Goal: Transaction & Acquisition: Book appointment/travel/reservation

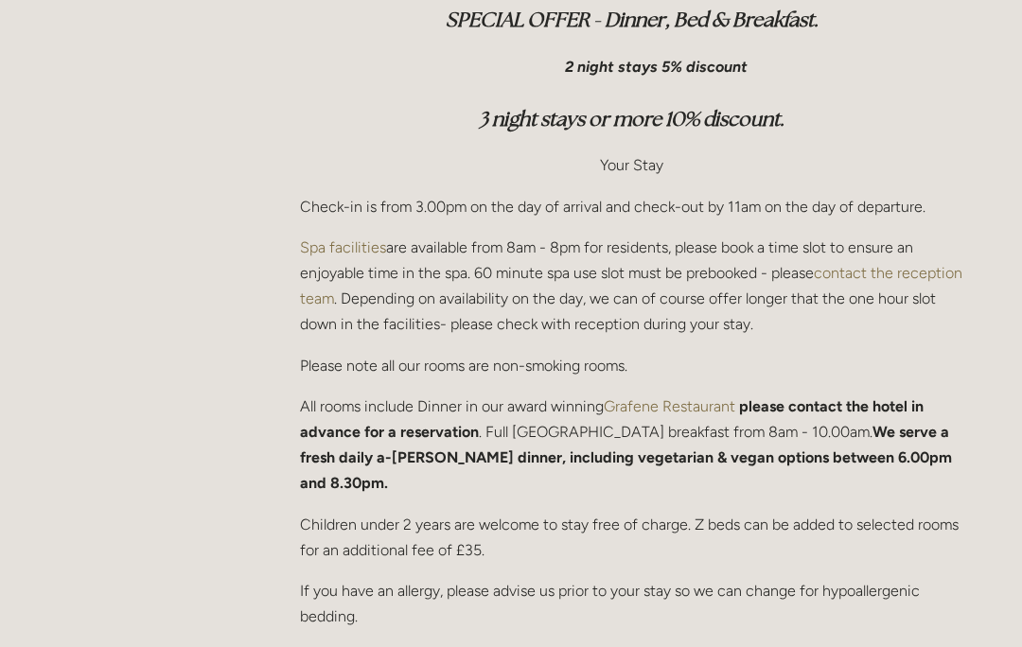
scroll to position [672, 0]
click at [900, 439] on p "All rooms include Dinner in our award winning Grafene Restaurant please contact…" at bounding box center [631, 445] width 663 height 103
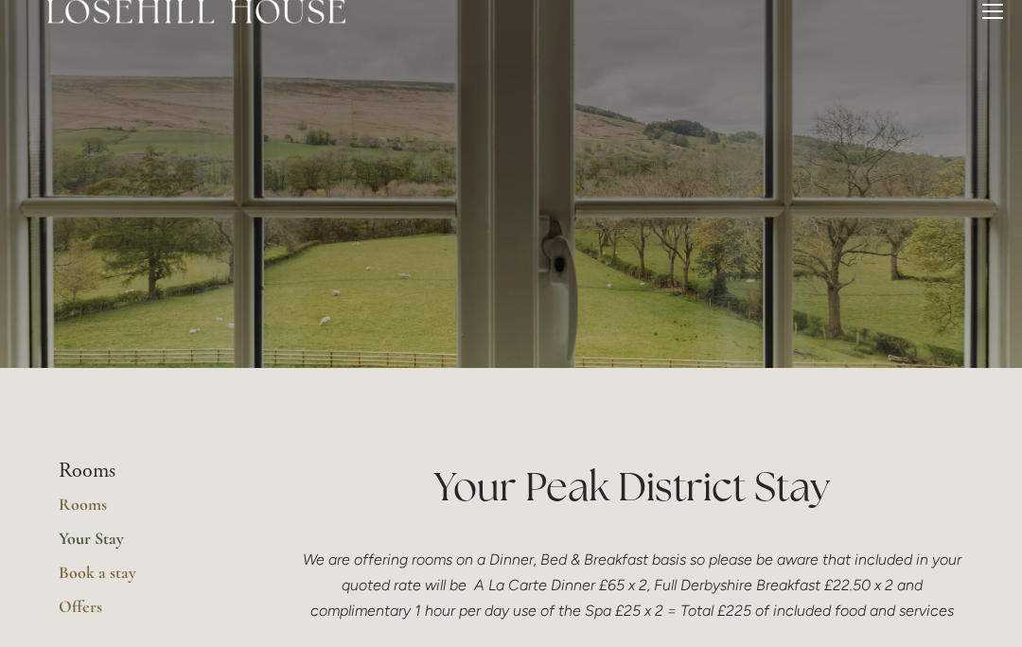
scroll to position [0, 0]
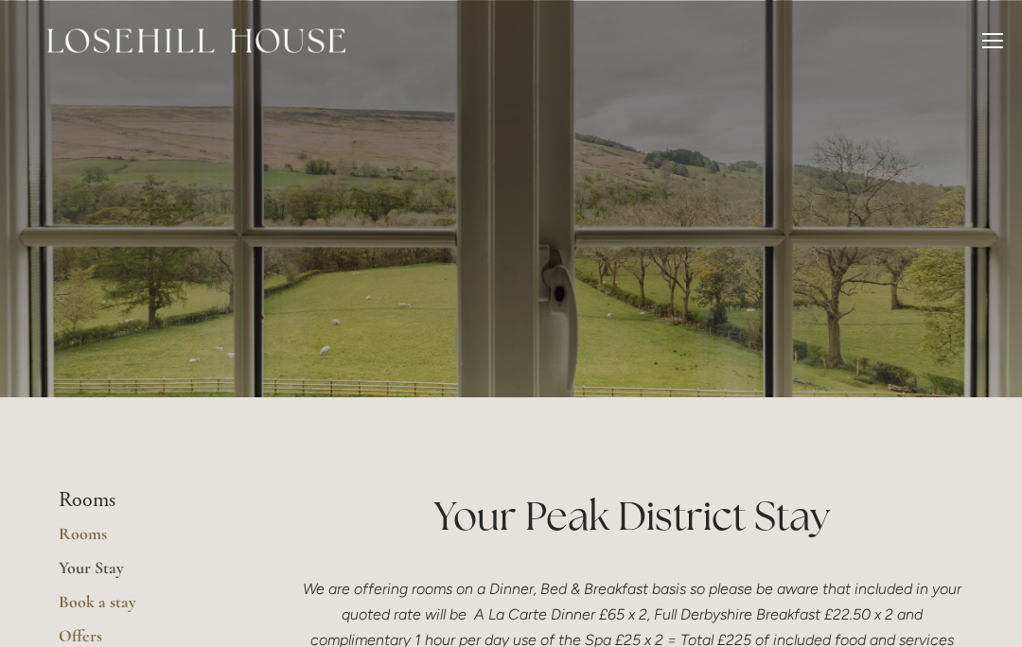
click at [1010, 41] on header "Rooms Rooms Your Stay Book a stay Offers Spa" at bounding box center [511, 40] width 1022 height 81
click at [1000, 51] on div at bounding box center [992, 43] width 21 height 21
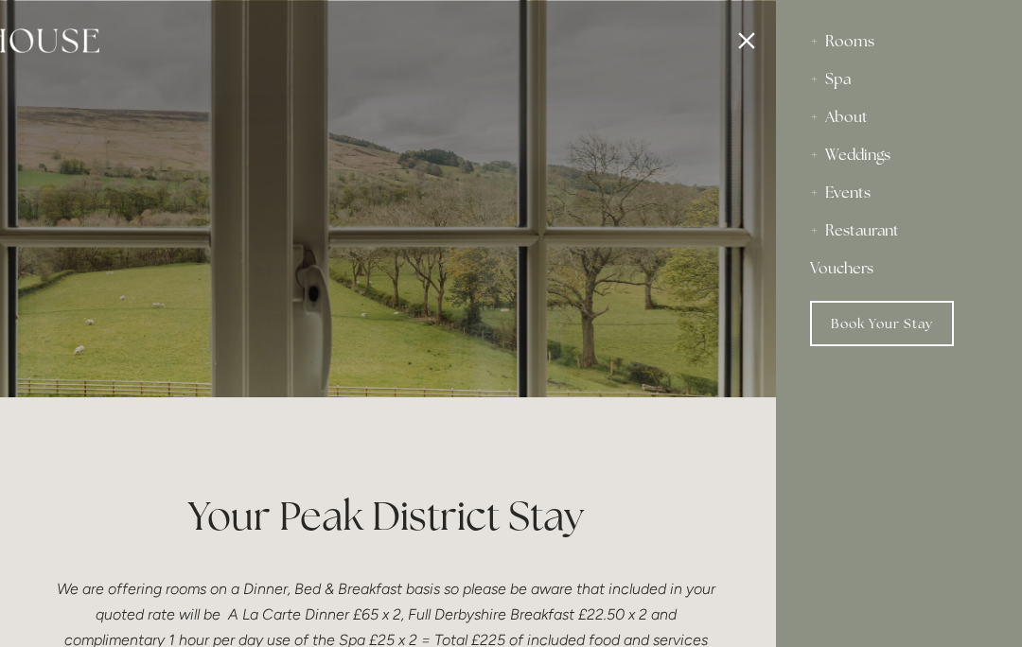
click at [889, 229] on div "Restaurant" at bounding box center [899, 231] width 178 height 38
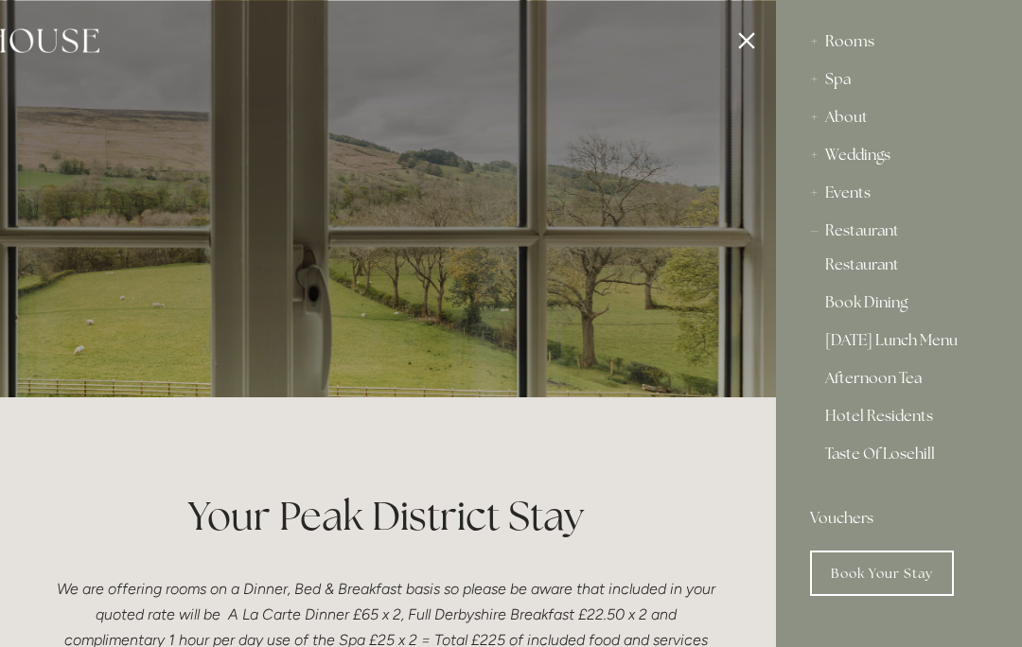
click at [856, 45] on div "Rooms" at bounding box center [899, 42] width 178 height 38
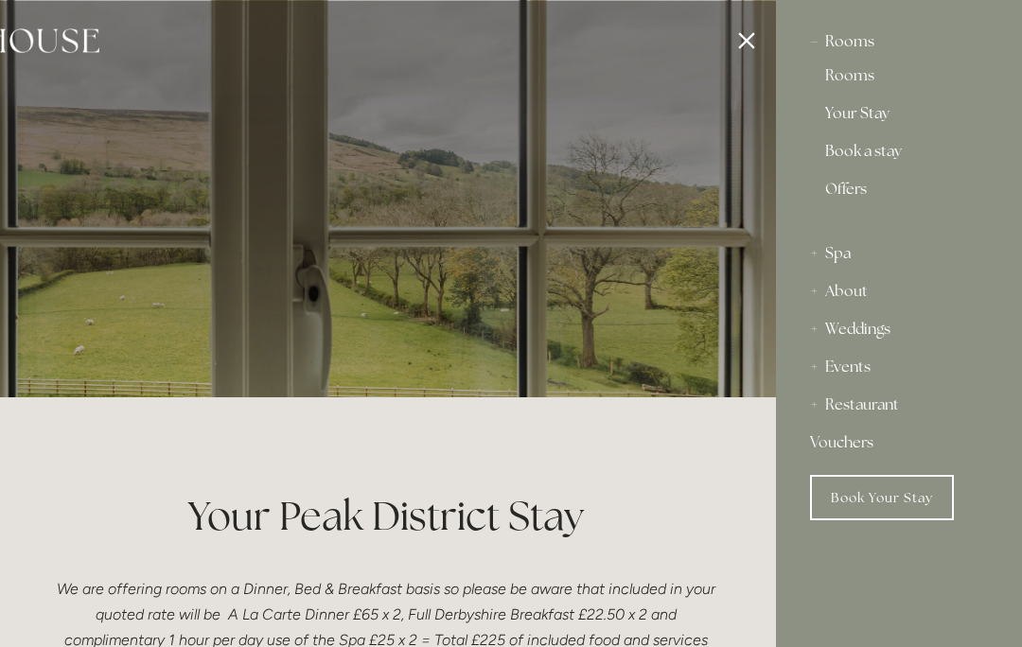
click at [858, 44] on div "Rooms" at bounding box center [899, 42] width 178 height 38
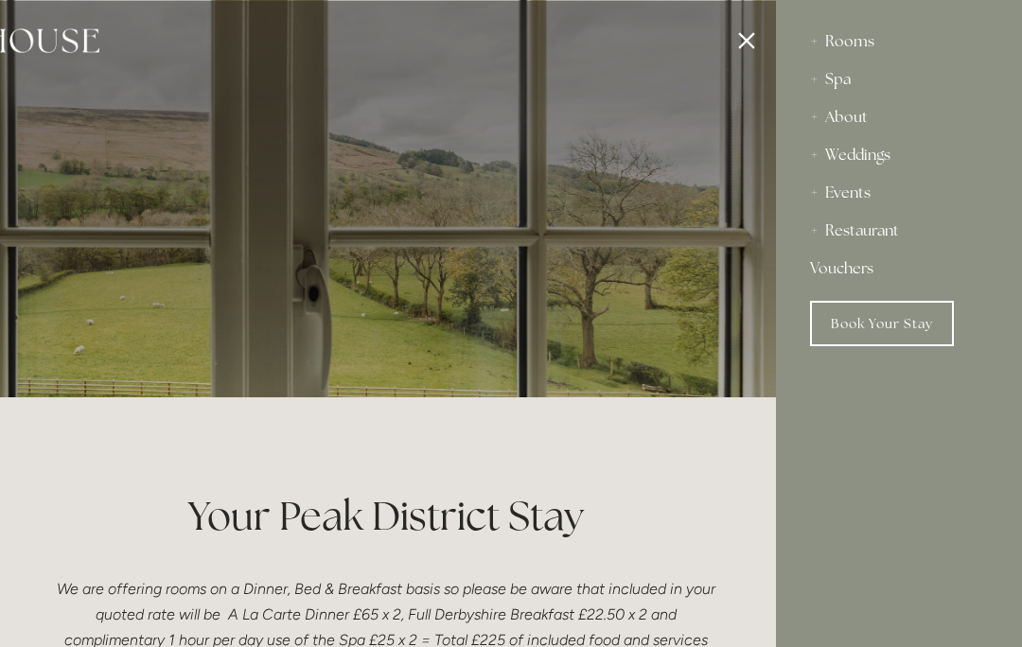
click at [764, 43] on div at bounding box center [265, 323] width 1022 height 647
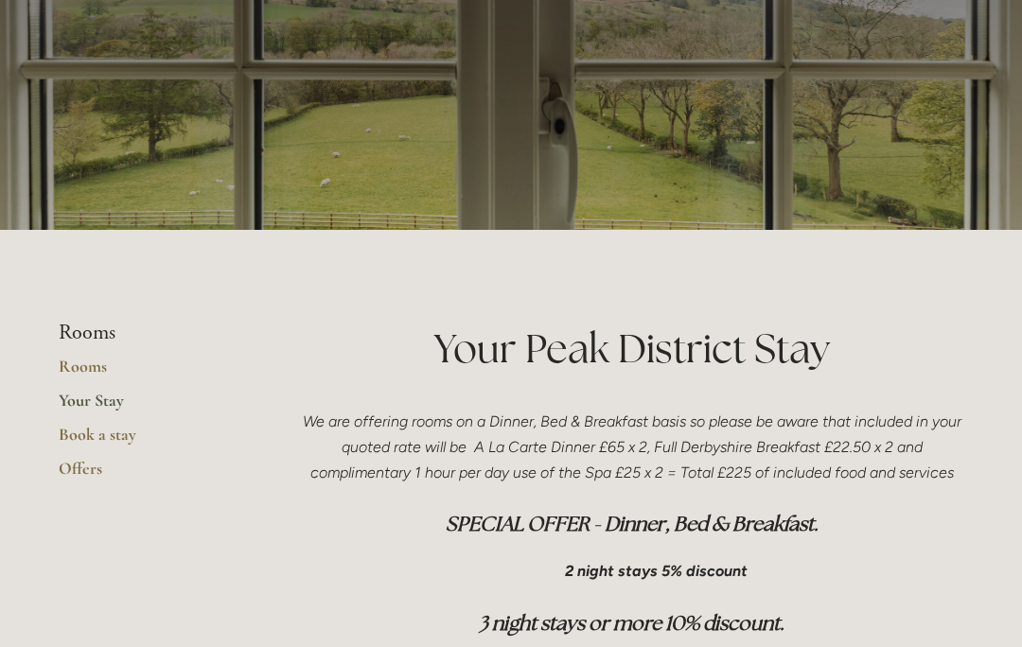
scroll to position [171, 0]
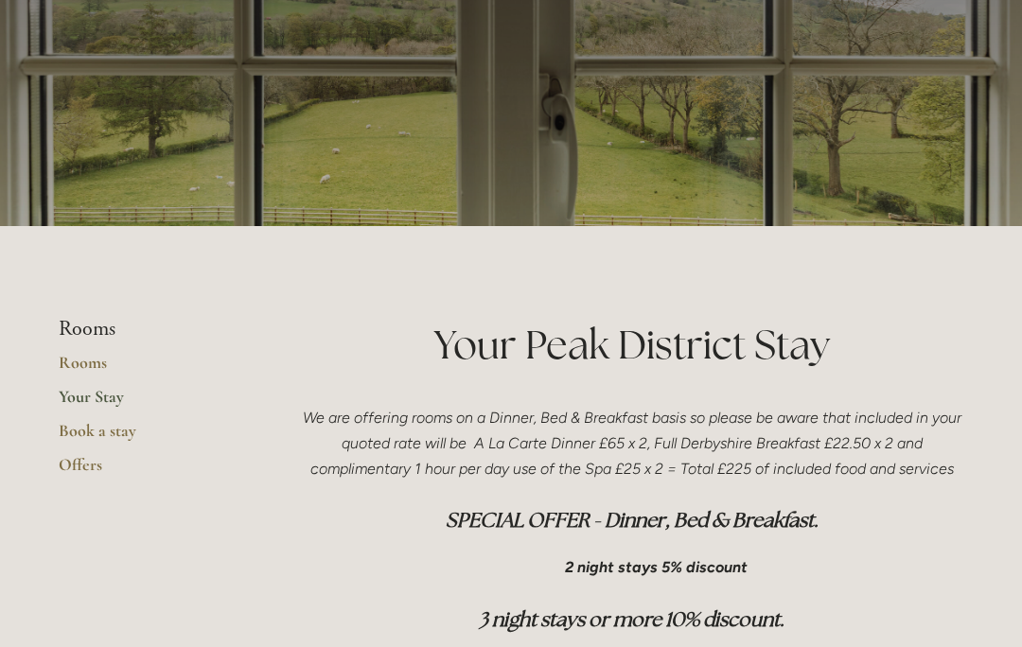
click at [97, 365] on link "Rooms" at bounding box center [149, 369] width 181 height 34
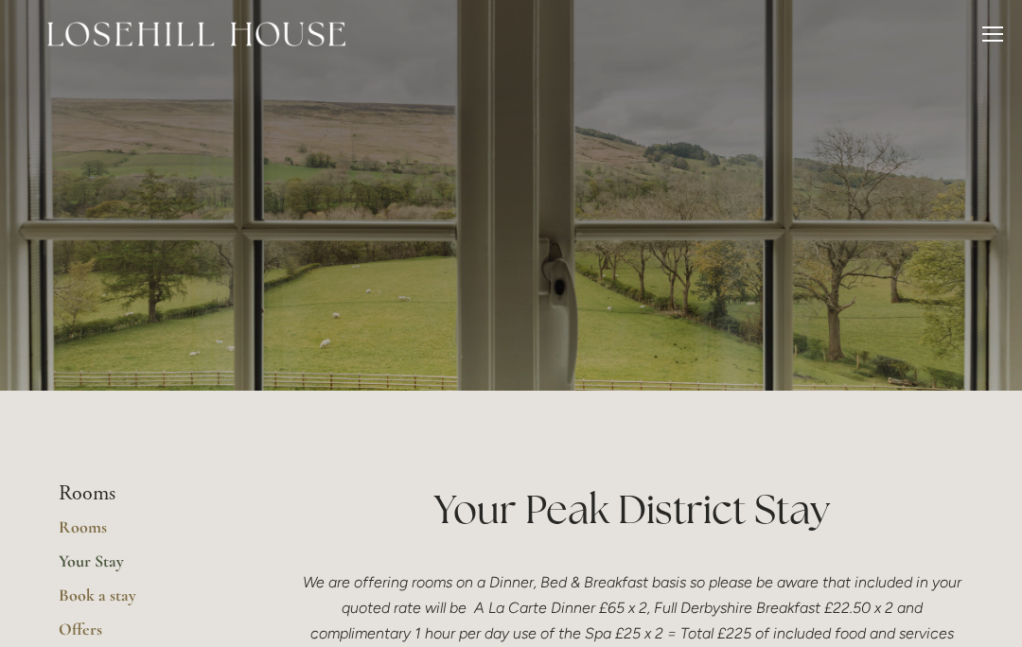
scroll to position [0, 0]
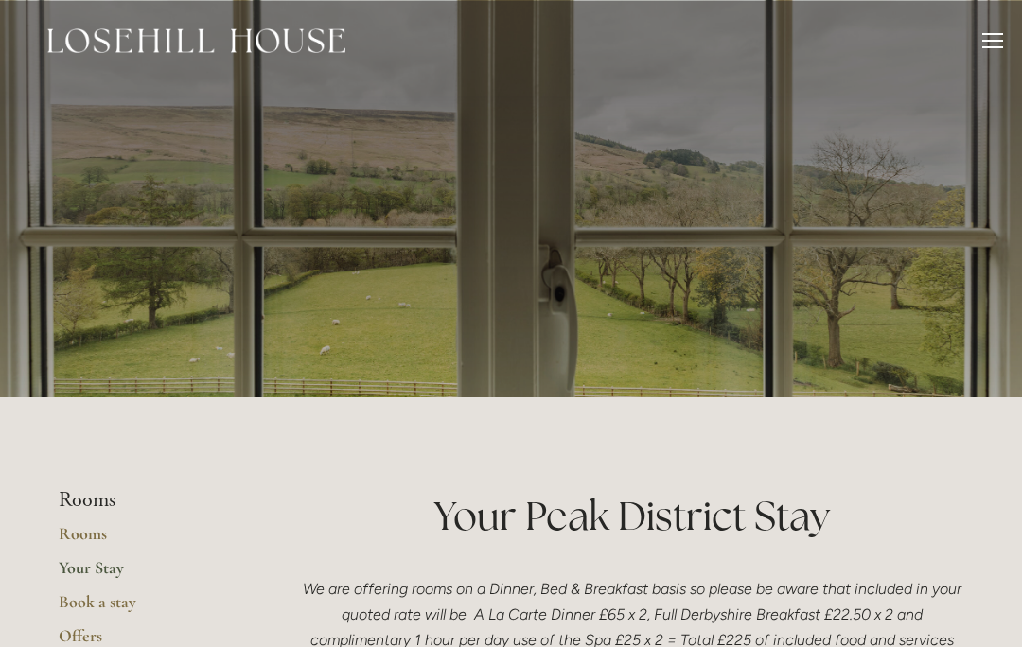
click at [999, 40] on div at bounding box center [992, 41] width 21 height 2
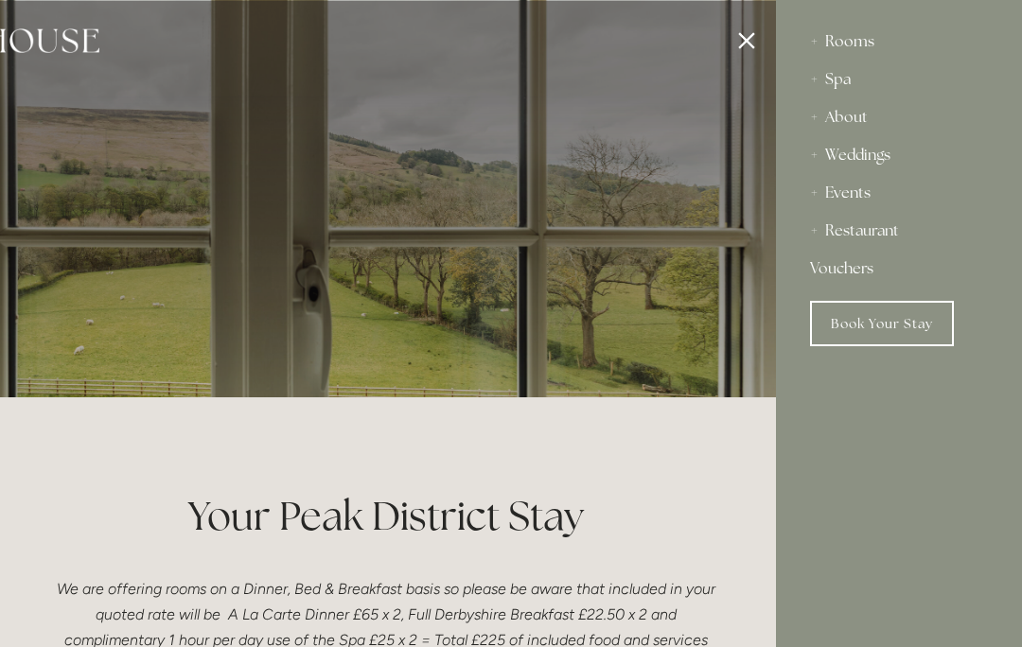
click at [890, 242] on div "Restaurant" at bounding box center [899, 231] width 178 height 38
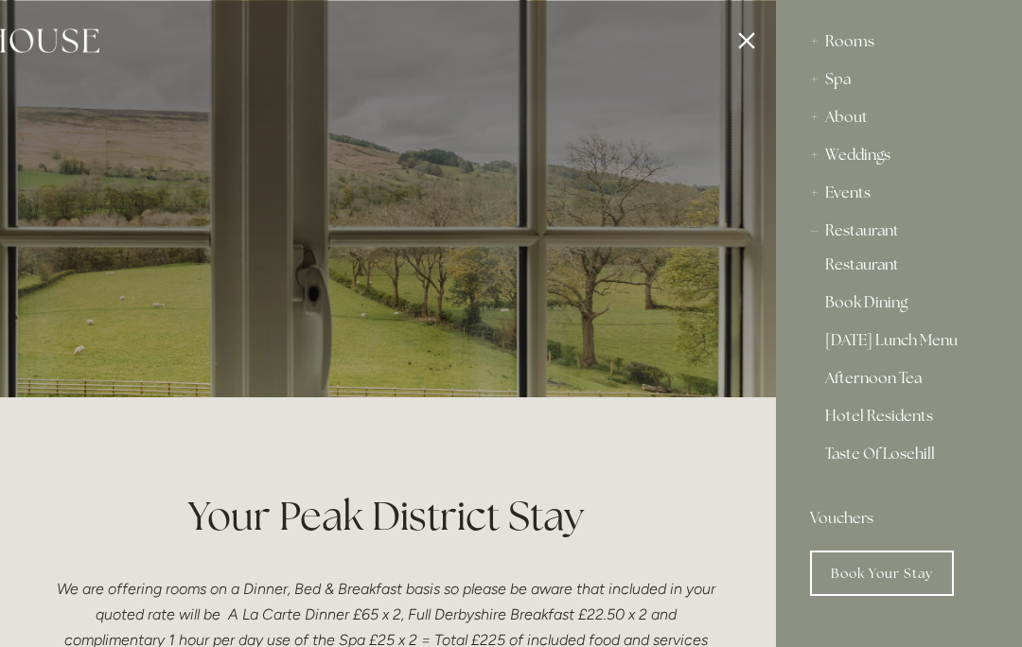
click at [904, 421] on link "Hotel Residents" at bounding box center [899, 420] width 148 height 23
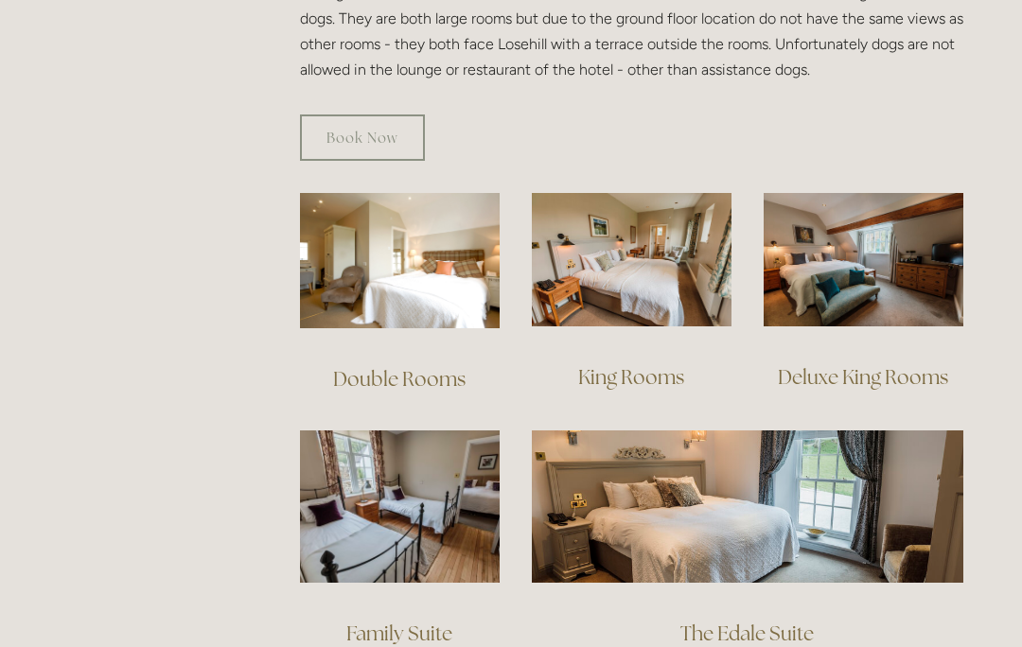
scroll to position [1198, 0]
click at [848, 489] on img at bounding box center [748, 506] width 432 height 151
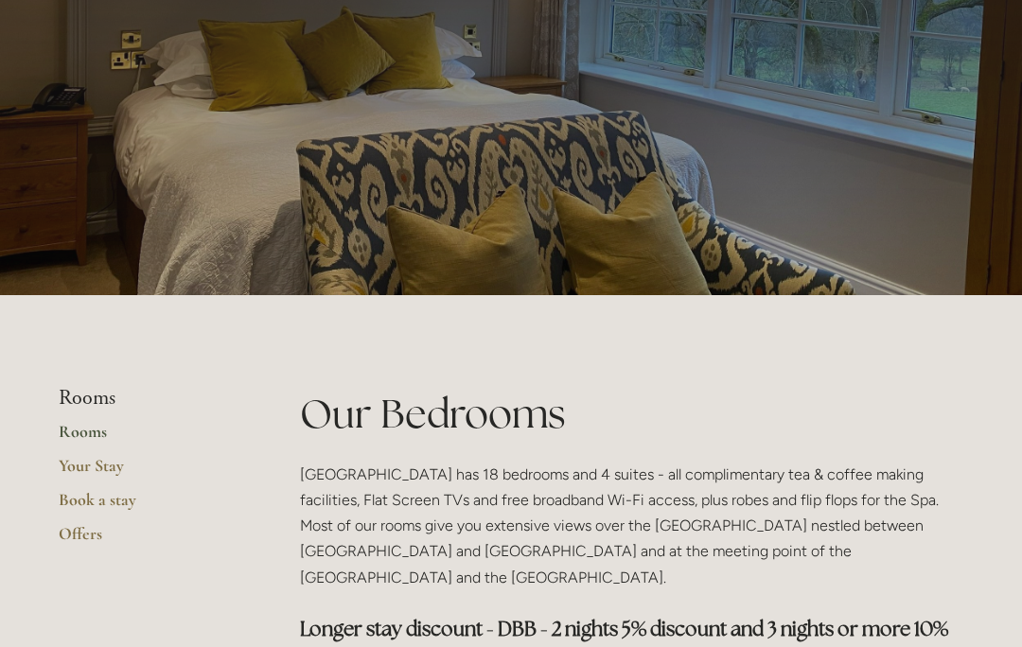
scroll to position [0, 0]
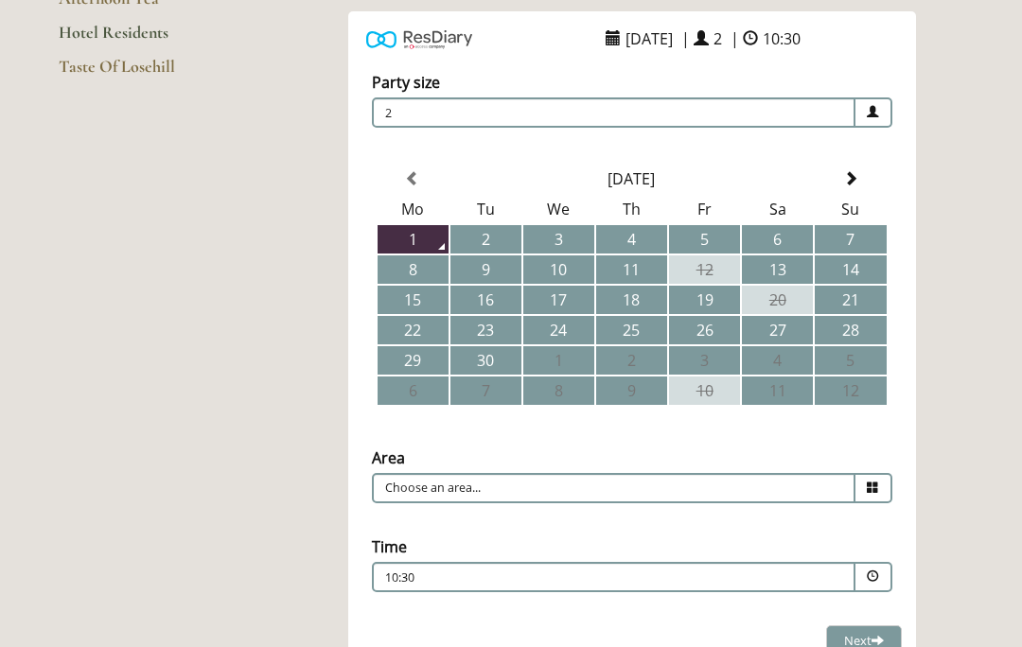
scroll to position [322, 0]
click at [875, 493] on icon at bounding box center [873, 488] width 12 height 12
click at [649, 496] on input "Choose an area..." at bounding box center [614, 488] width 484 height 30
click at [874, 494] on icon at bounding box center [873, 488] width 12 height 12
click at [688, 579] on p "10:30" at bounding box center [556, 578] width 343 height 17
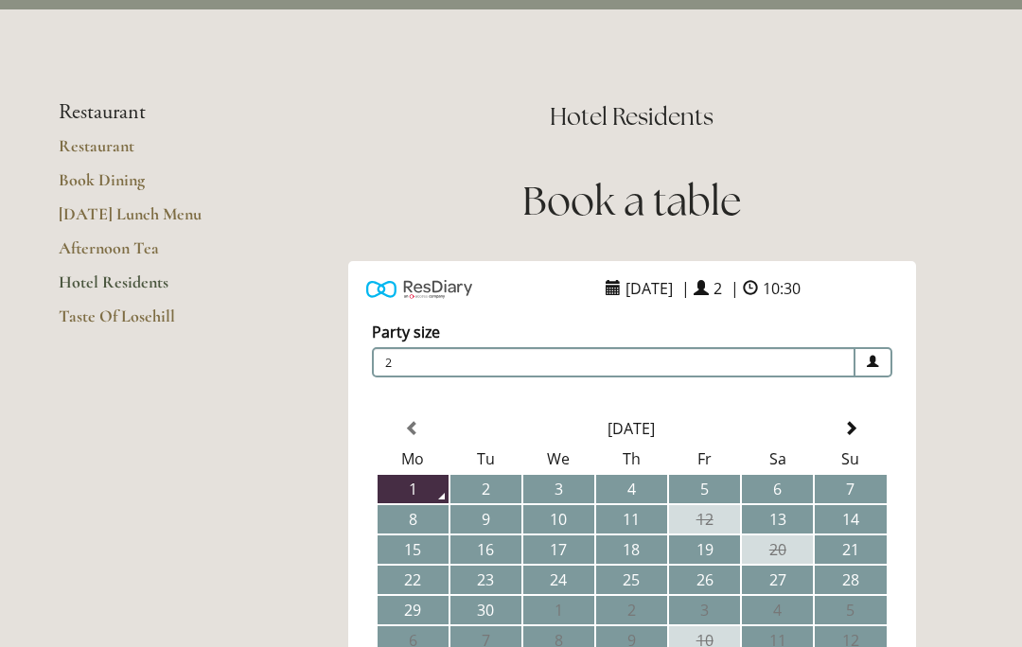
scroll to position [73, 0]
click at [136, 255] on link "Afternoon Tea" at bounding box center [149, 254] width 181 height 34
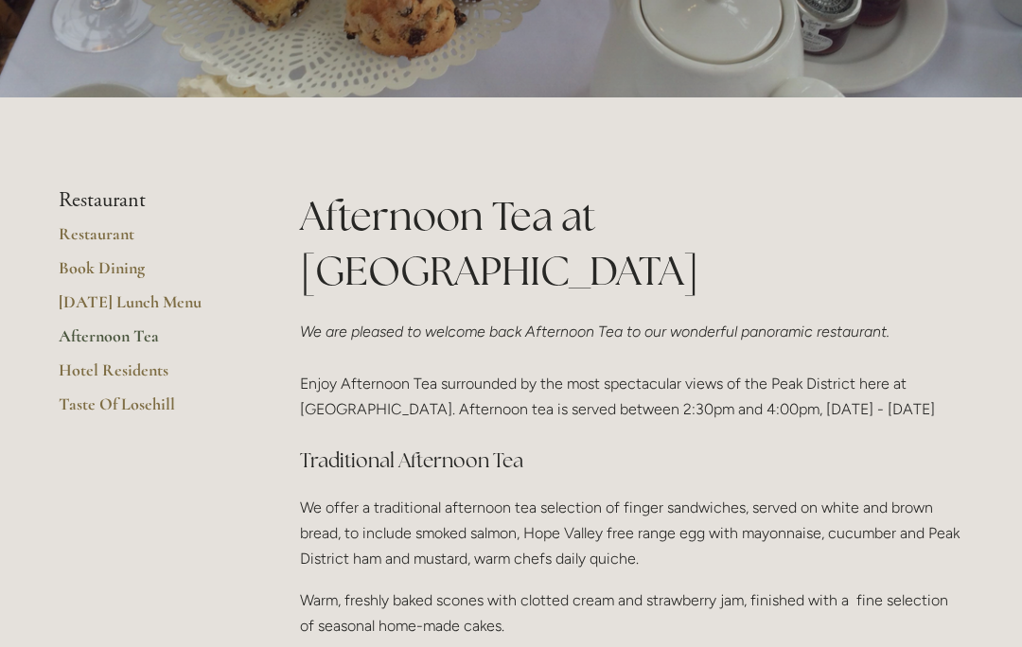
scroll to position [321, 0]
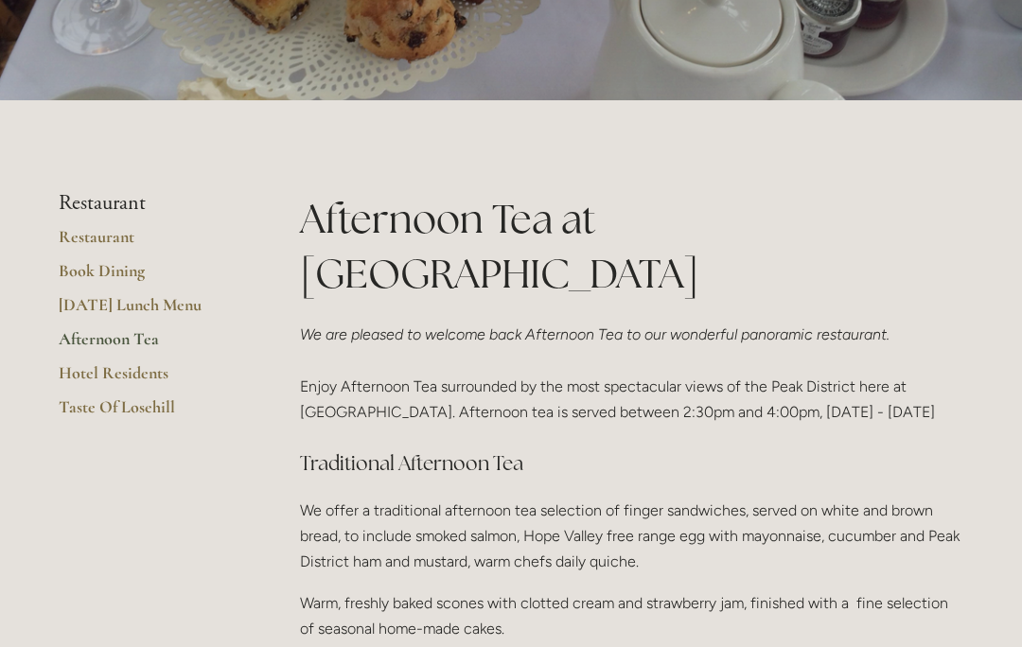
click at [128, 294] on link "Book Dining" at bounding box center [149, 277] width 181 height 34
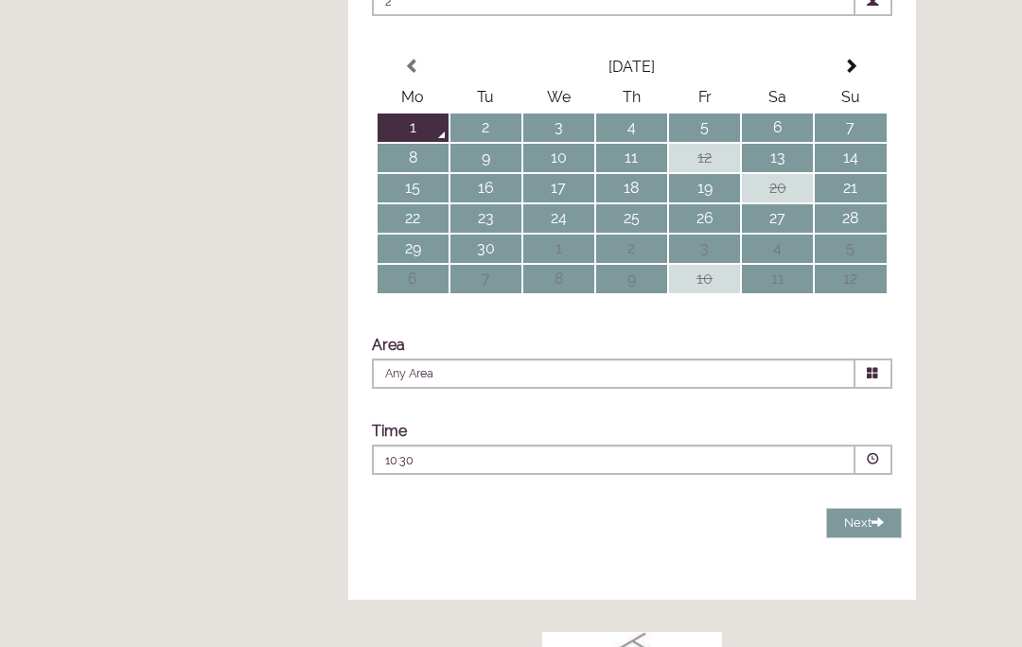
scroll to position [435, 0]
click at [880, 389] on span at bounding box center [874, 374] width 37 height 30
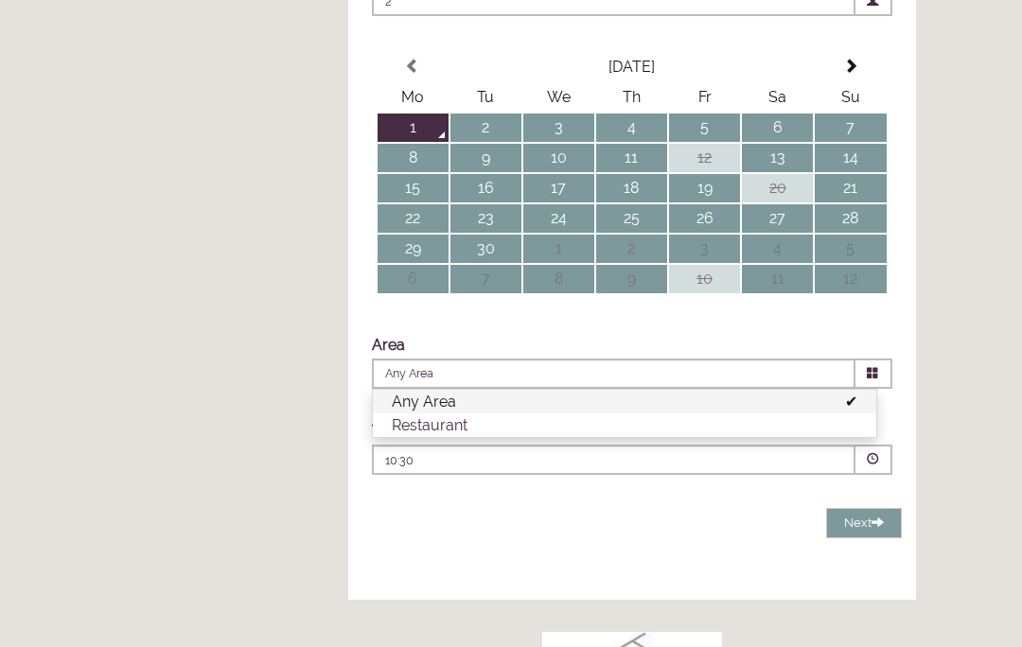
click at [565, 437] on li "Restaurant" at bounding box center [625, 426] width 504 height 24
type input "Restaurant"
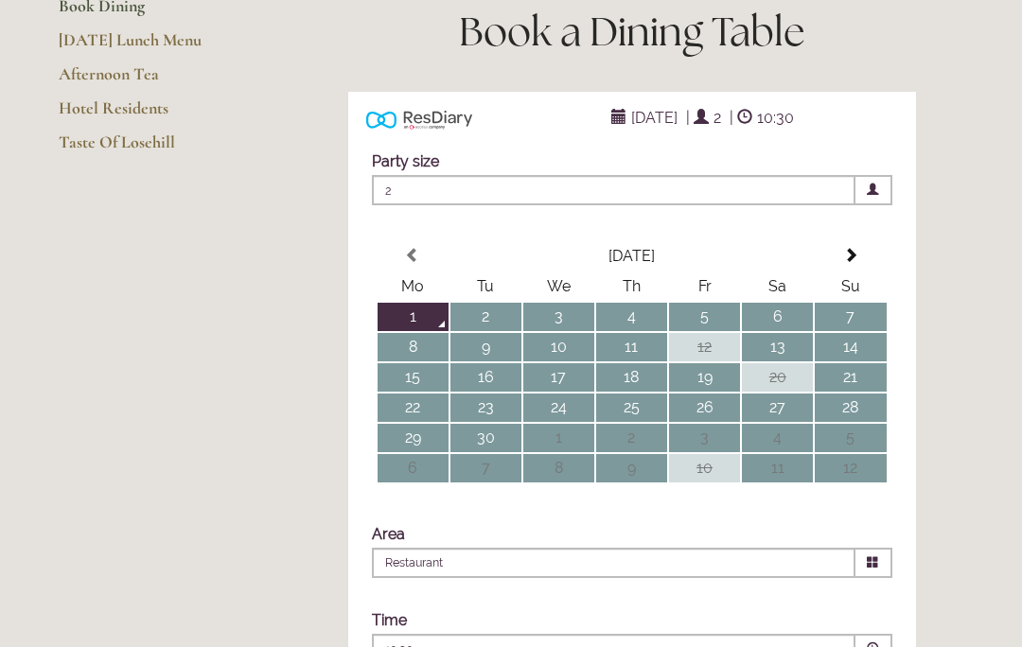
scroll to position [245, 0]
click at [415, 362] on td "8" at bounding box center [413, 348] width 71 height 28
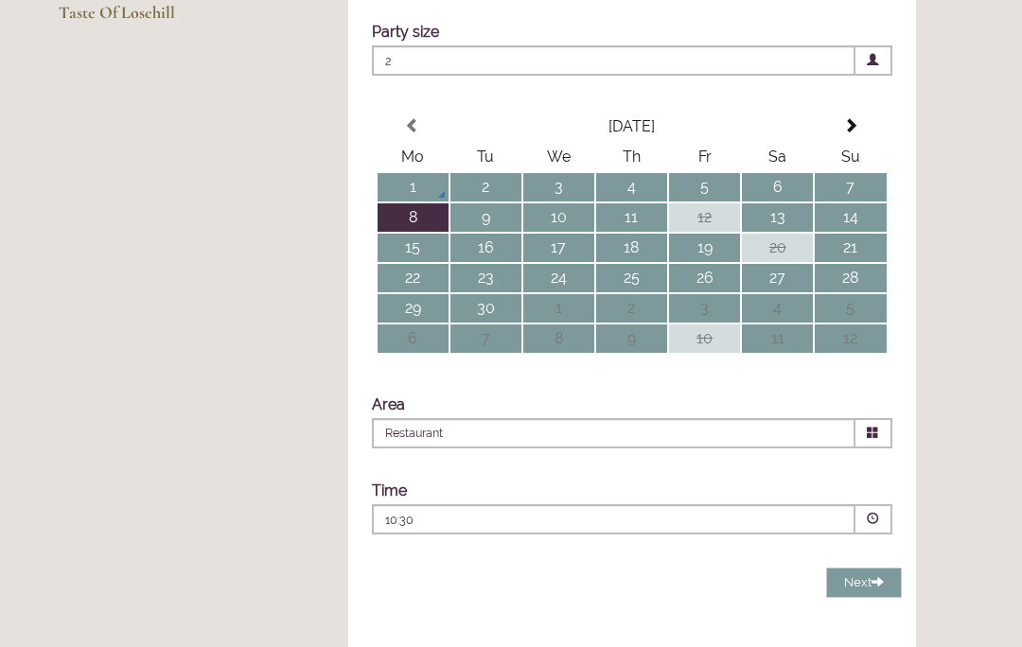
scroll to position [404, 0]
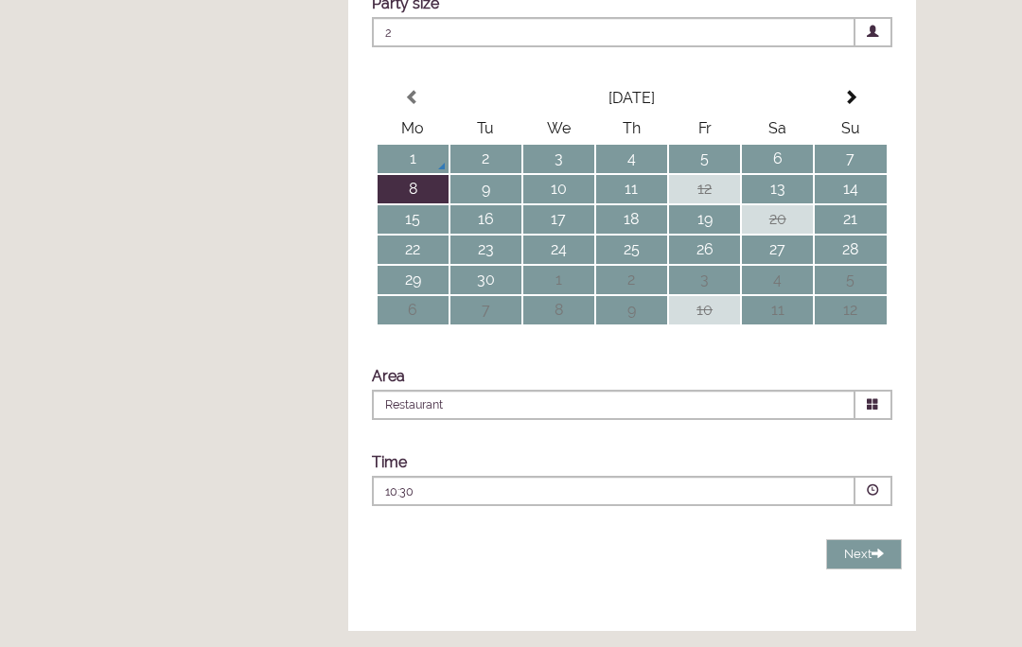
click at [884, 506] on span at bounding box center [874, 491] width 37 height 30
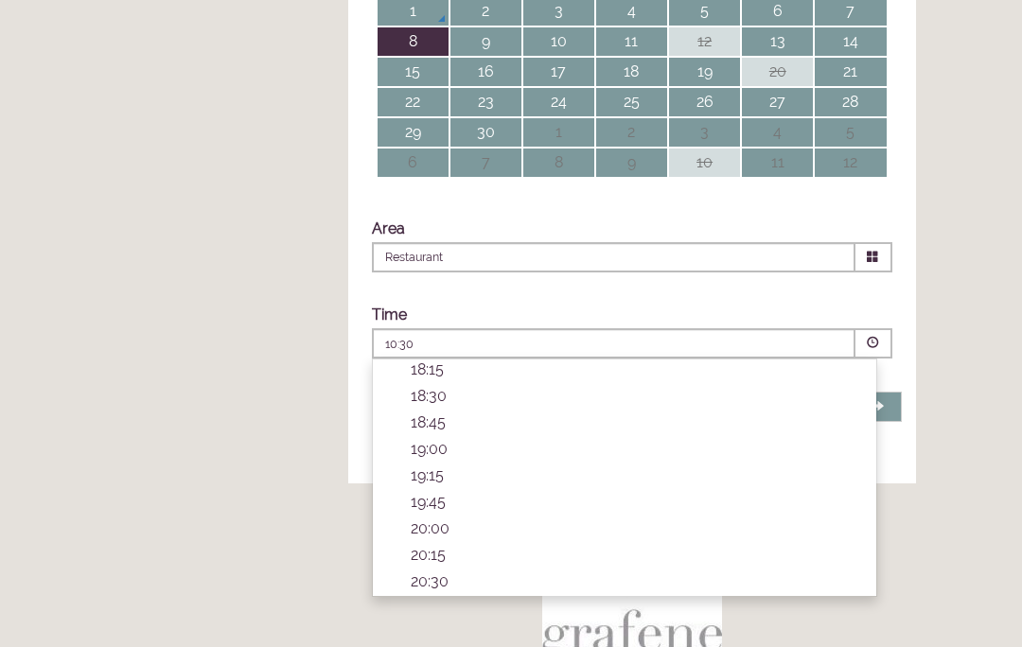
scroll to position [535, 0]
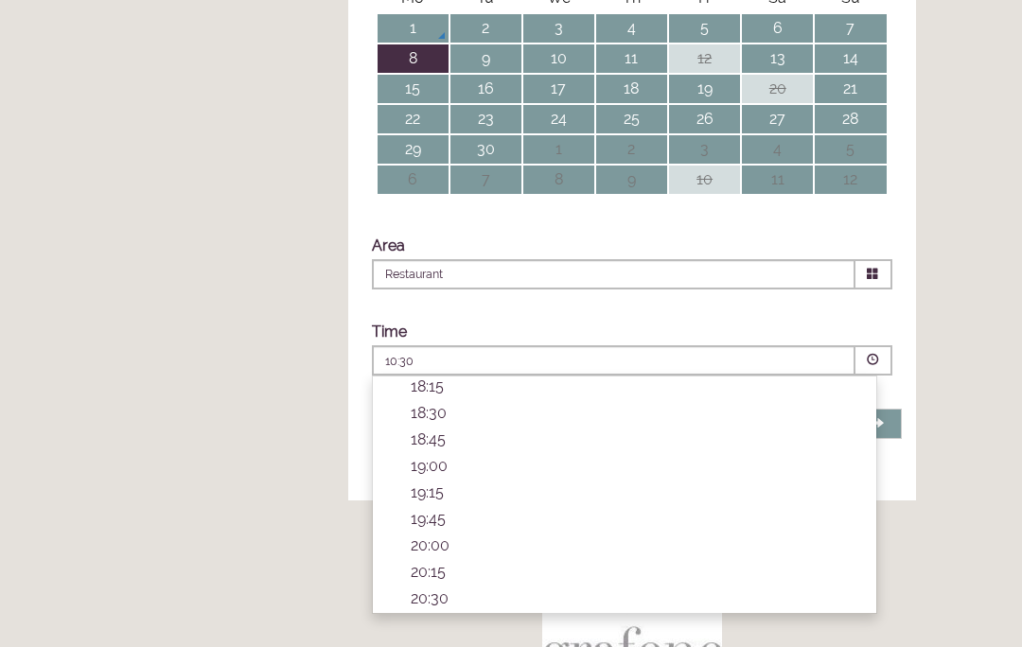
click at [437, 422] on p "18:30" at bounding box center [634, 413] width 447 height 18
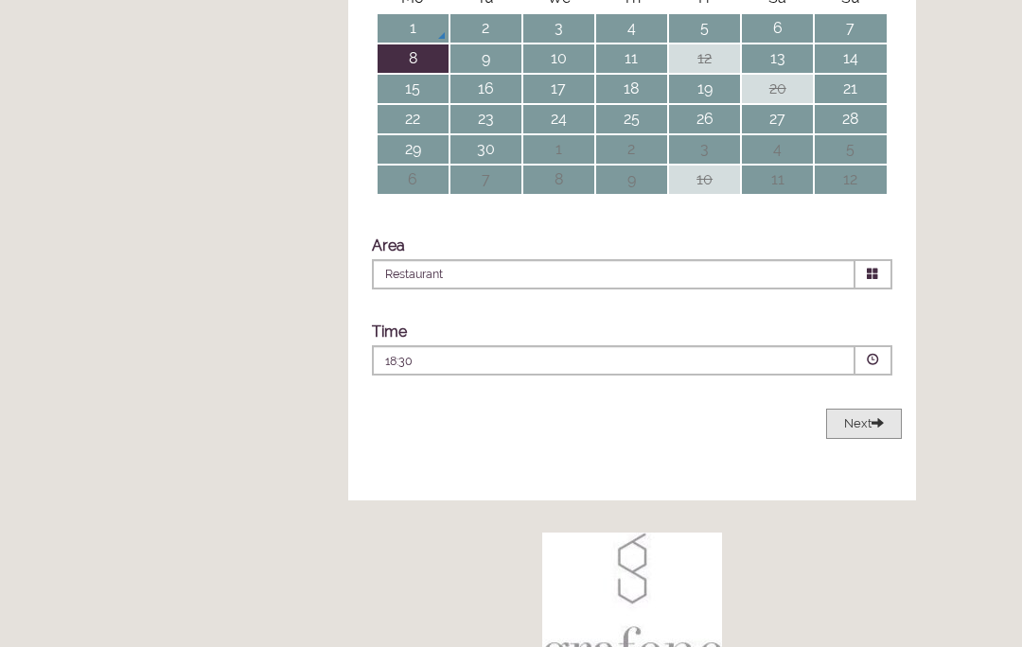
click at [867, 440] on button "Next Loading..." at bounding box center [864, 424] width 76 height 31
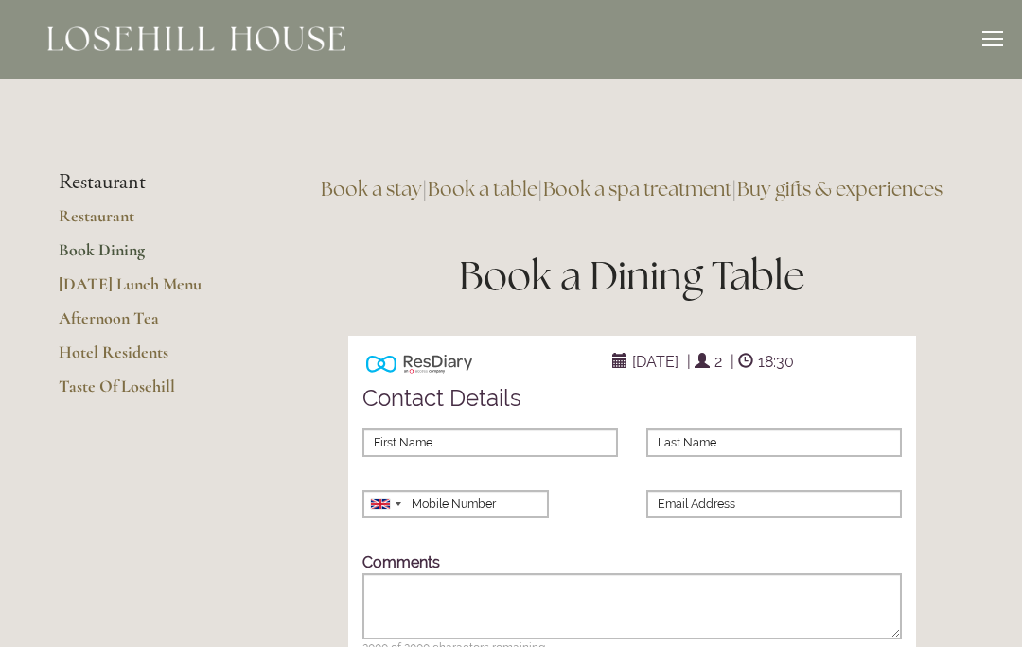
scroll to position [0, 0]
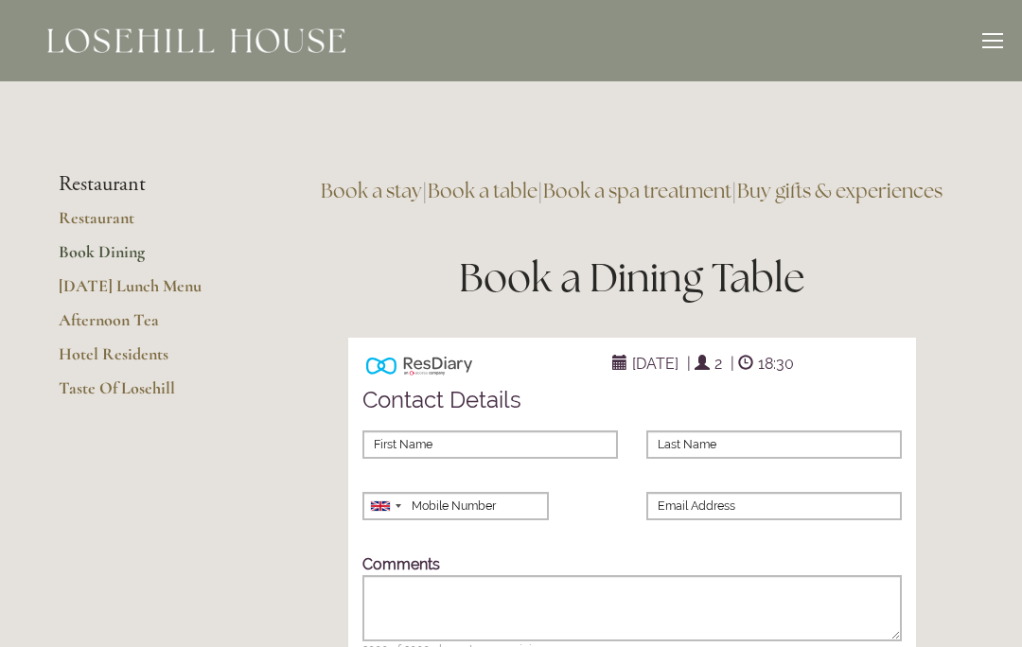
click at [154, 389] on link "Taste Of Losehill" at bounding box center [149, 395] width 181 height 34
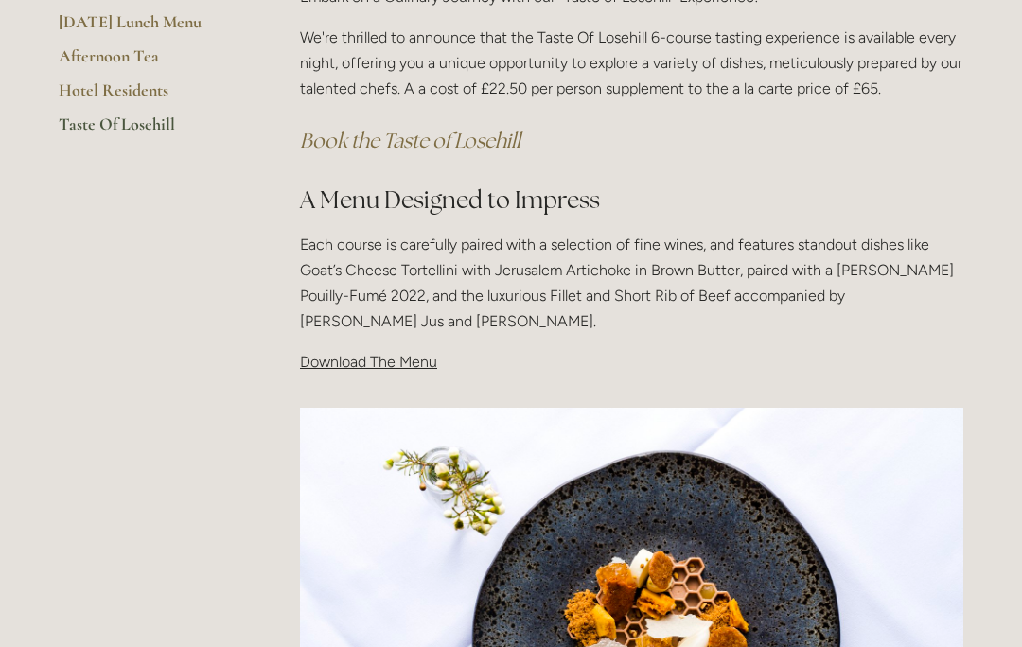
scroll to position [468, 0]
click at [404, 371] on div "Taste Of Losehill Embark on a Culinary Journey with our "Taste of Losehill" Exp…" at bounding box center [632, 149] width 696 height 484
click at [392, 362] on span "Download The Menu" at bounding box center [368, 361] width 137 height 18
click at [387, 369] on p "Download The Menu" at bounding box center [631, 361] width 663 height 26
click at [374, 373] on div "Taste Of Losehill Embark on a Culinary Journey with our "Taste of Losehill" Exp…" at bounding box center [632, 149] width 696 height 484
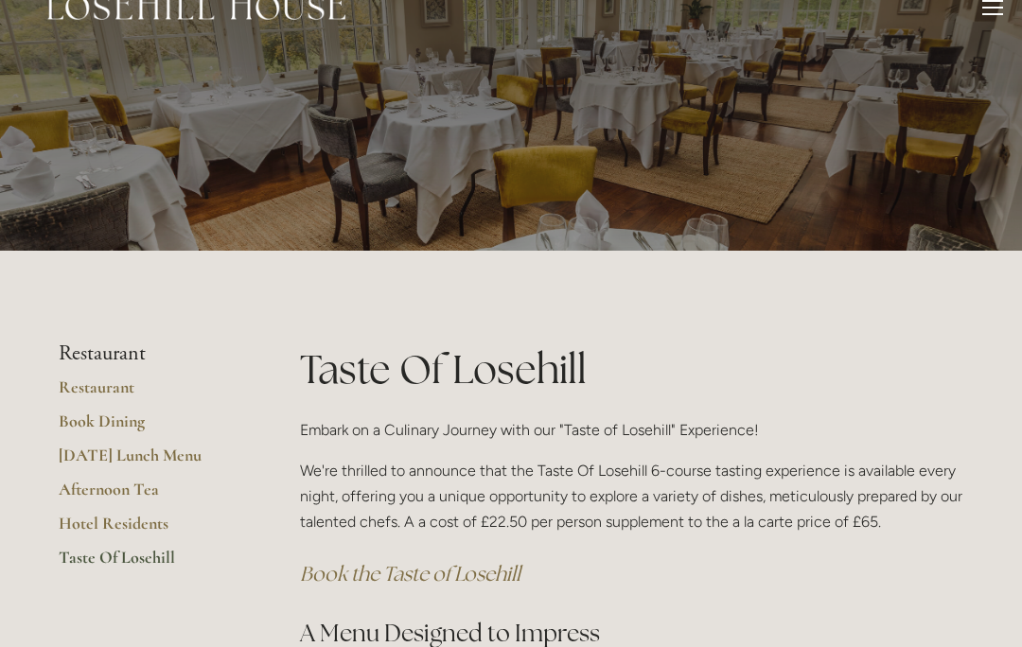
scroll to position [33, 0]
click at [111, 393] on link "Restaurant" at bounding box center [149, 394] width 181 height 34
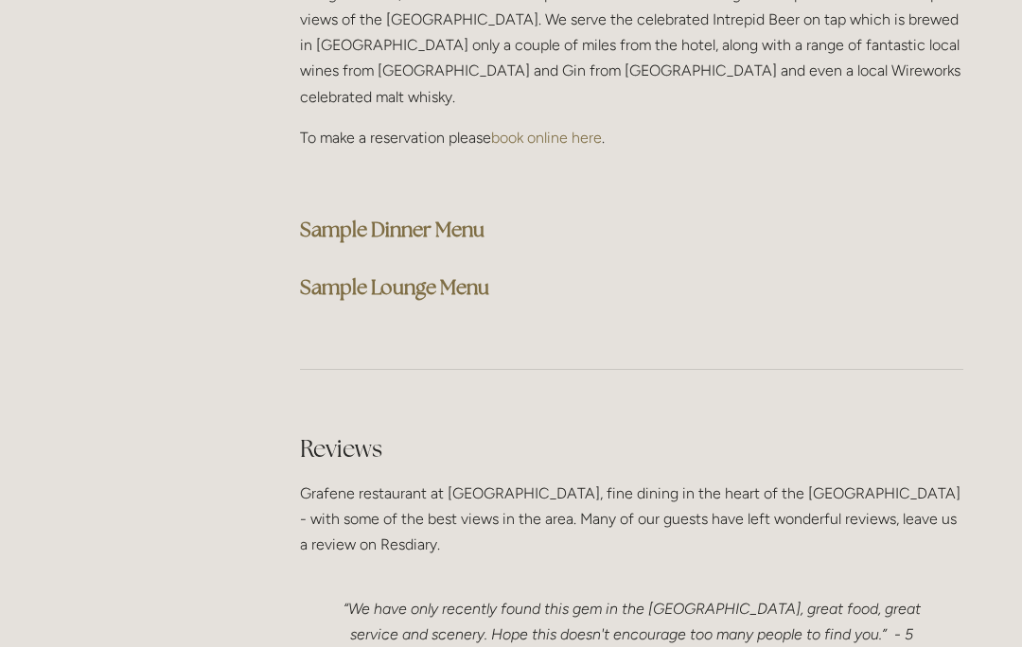
scroll to position [4931, 0]
click at [458, 217] on strong "Sample Dinner Menu" at bounding box center [392, 230] width 185 height 26
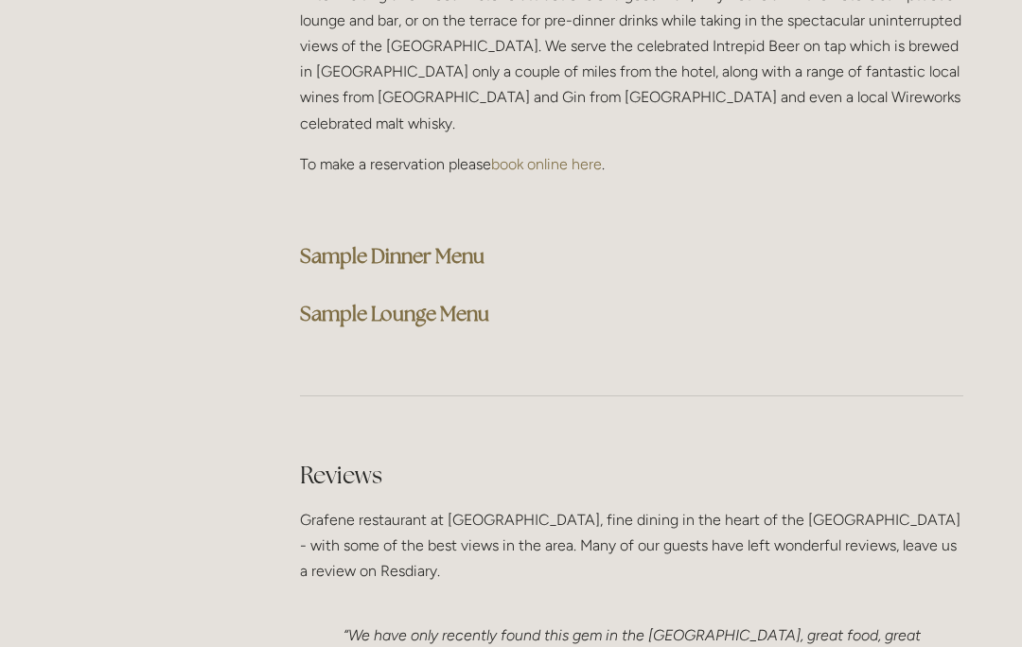
scroll to position [4903, 0]
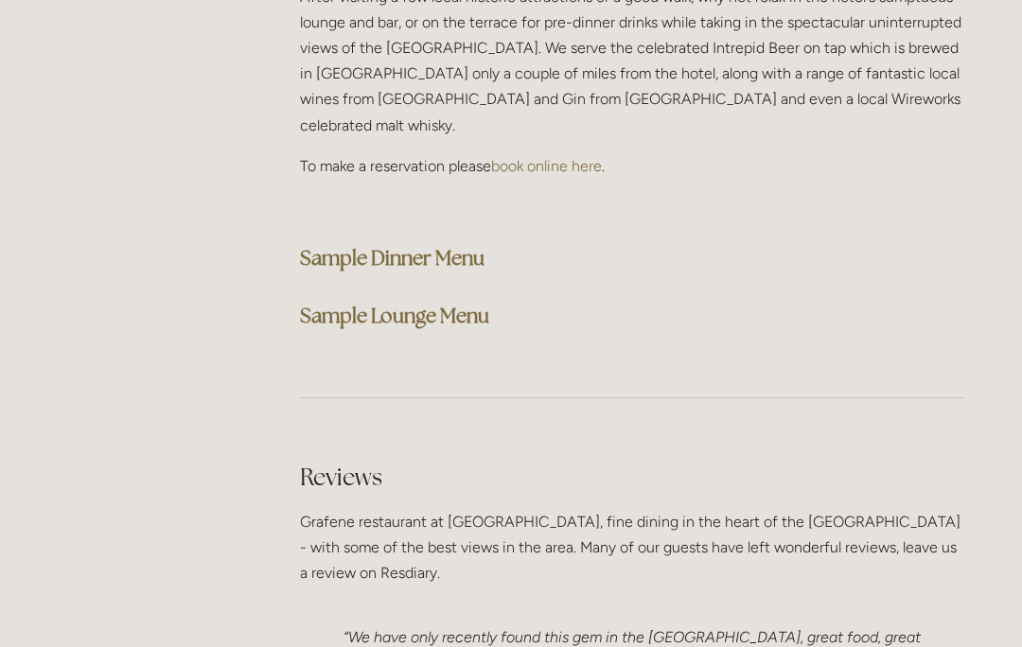
click at [486, 303] on strong "Sample Lounge Menu" at bounding box center [394, 316] width 189 height 26
click at [472, 245] on strong "Sample Dinner Menu" at bounding box center [392, 258] width 185 height 26
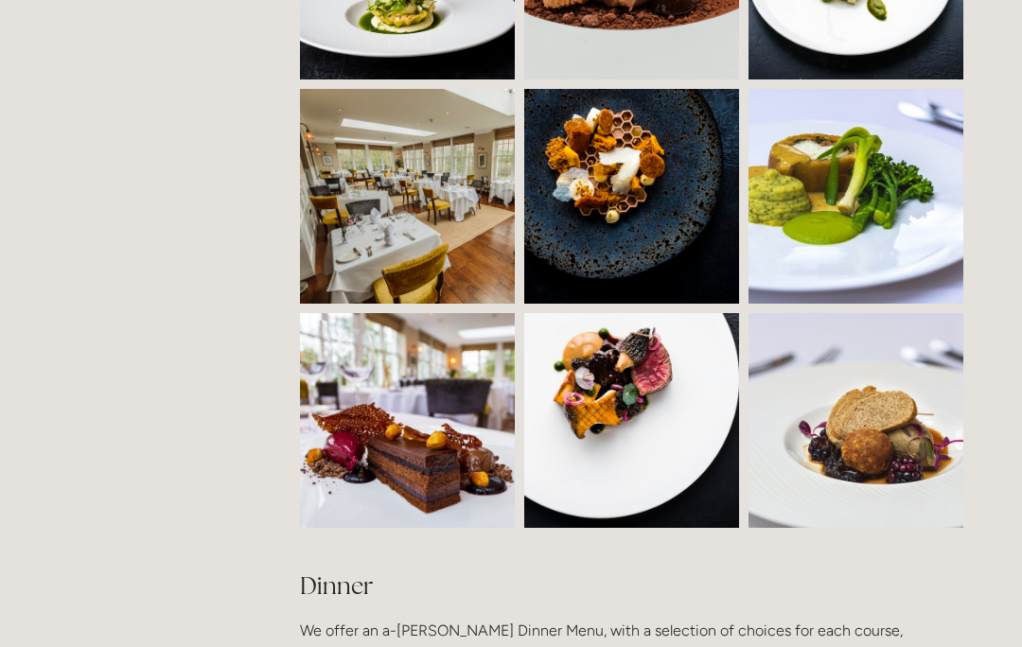
scroll to position [1728, 0]
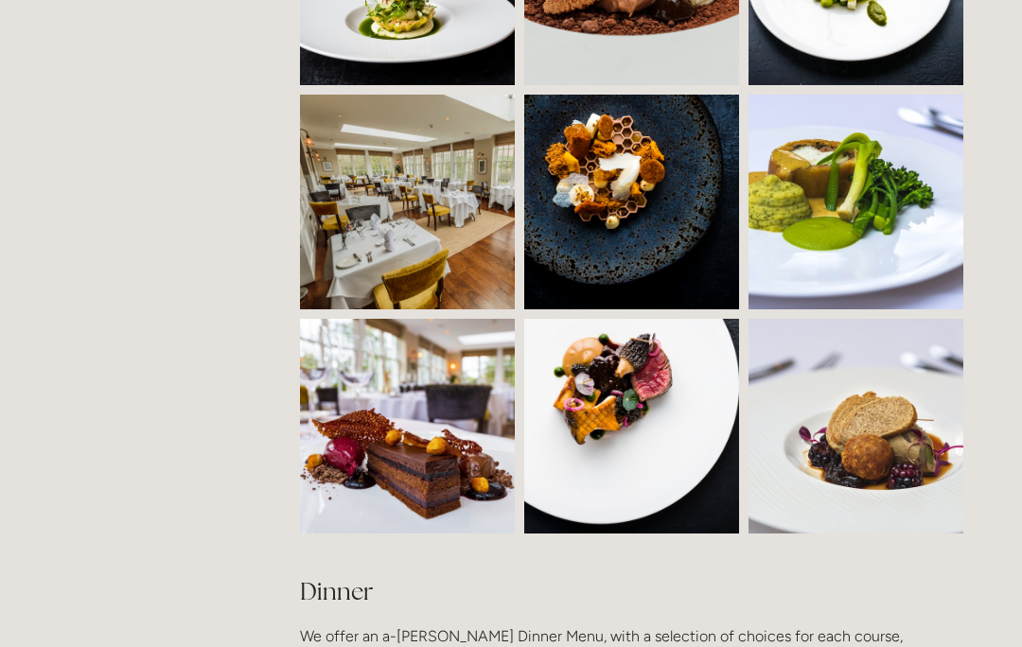
click at [426, 247] on img at bounding box center [461, 202] width 323 height 215
